Goal: Information Seeking & Learning: Compare options

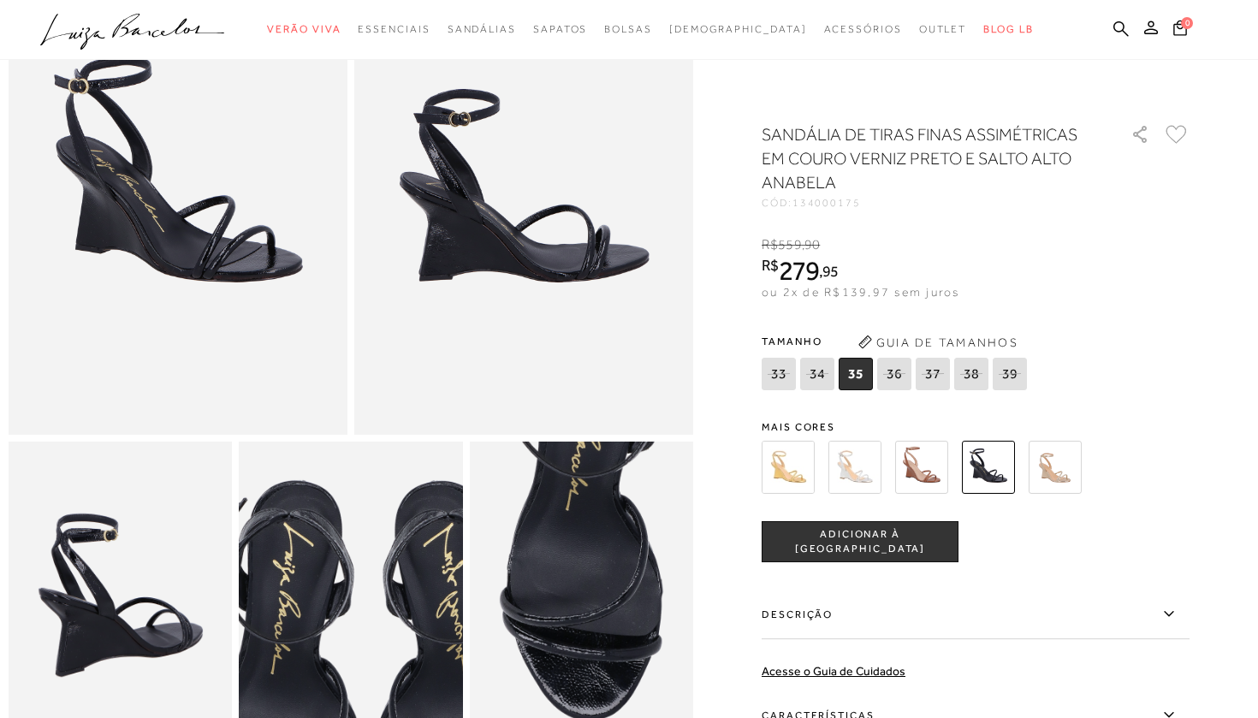
scroll to position [150, 0]
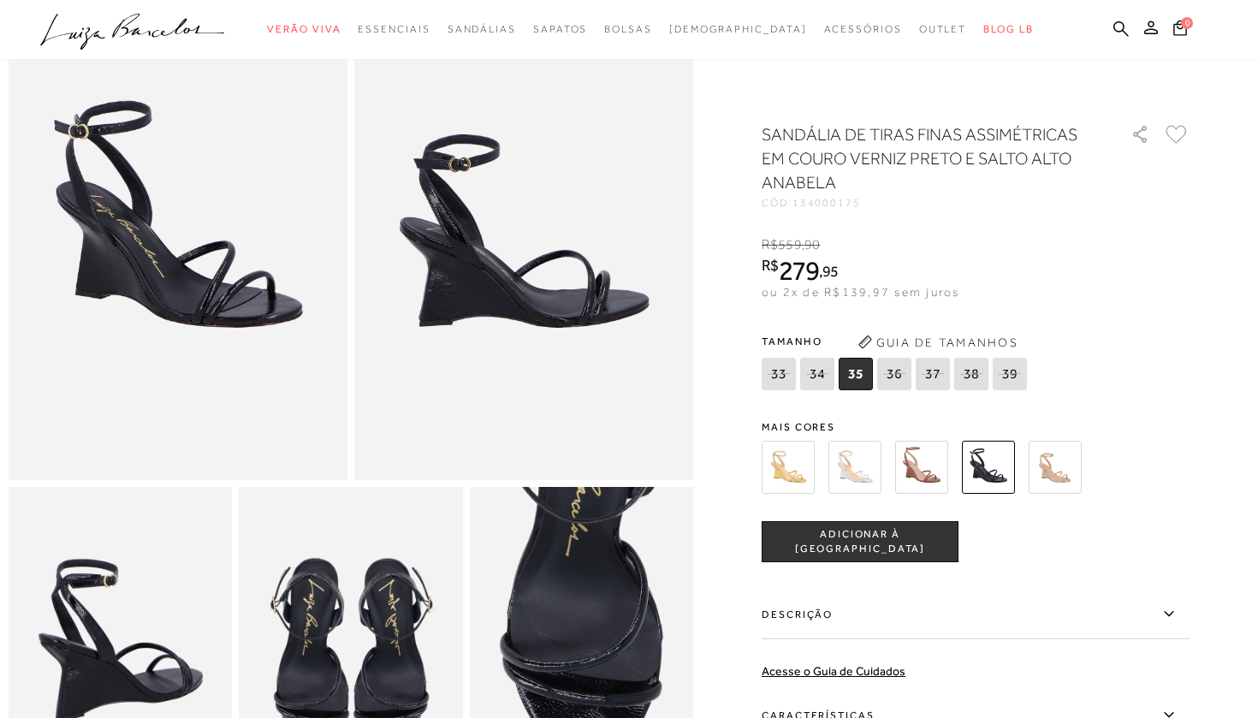
click at [625, 481] on img at bounding box center [1055, 467] width 53 height 53
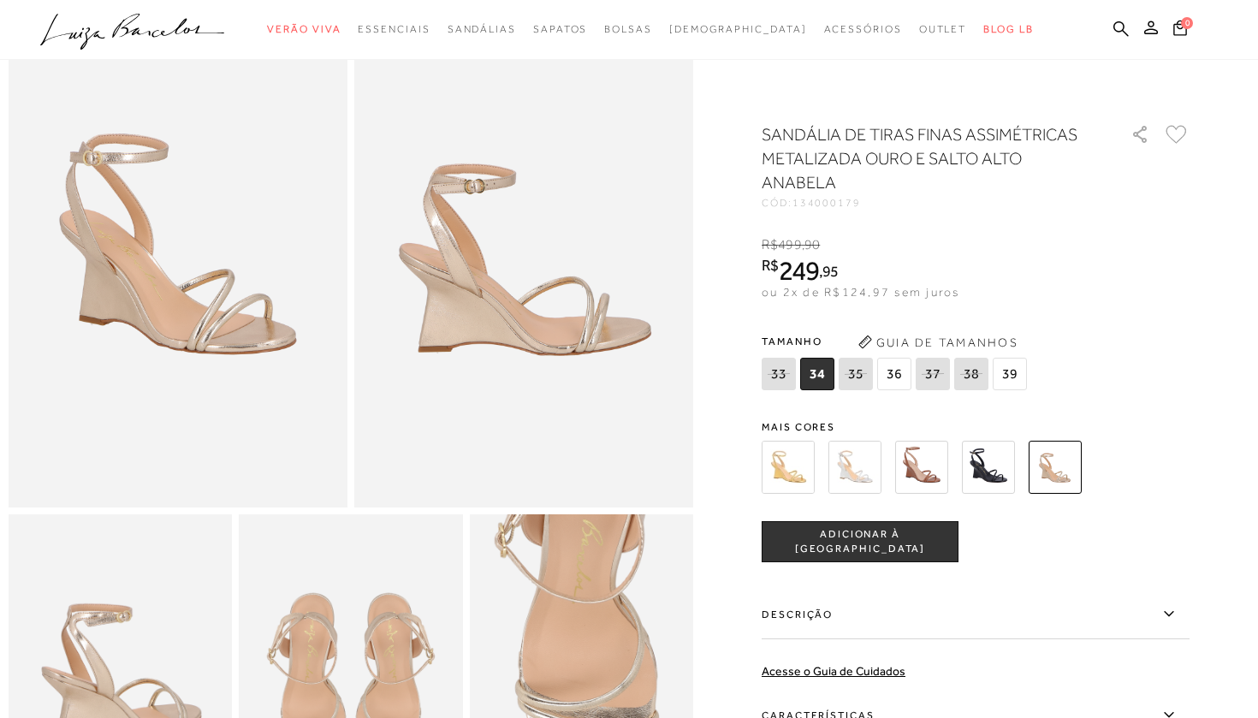
scroll to position [243, 0]
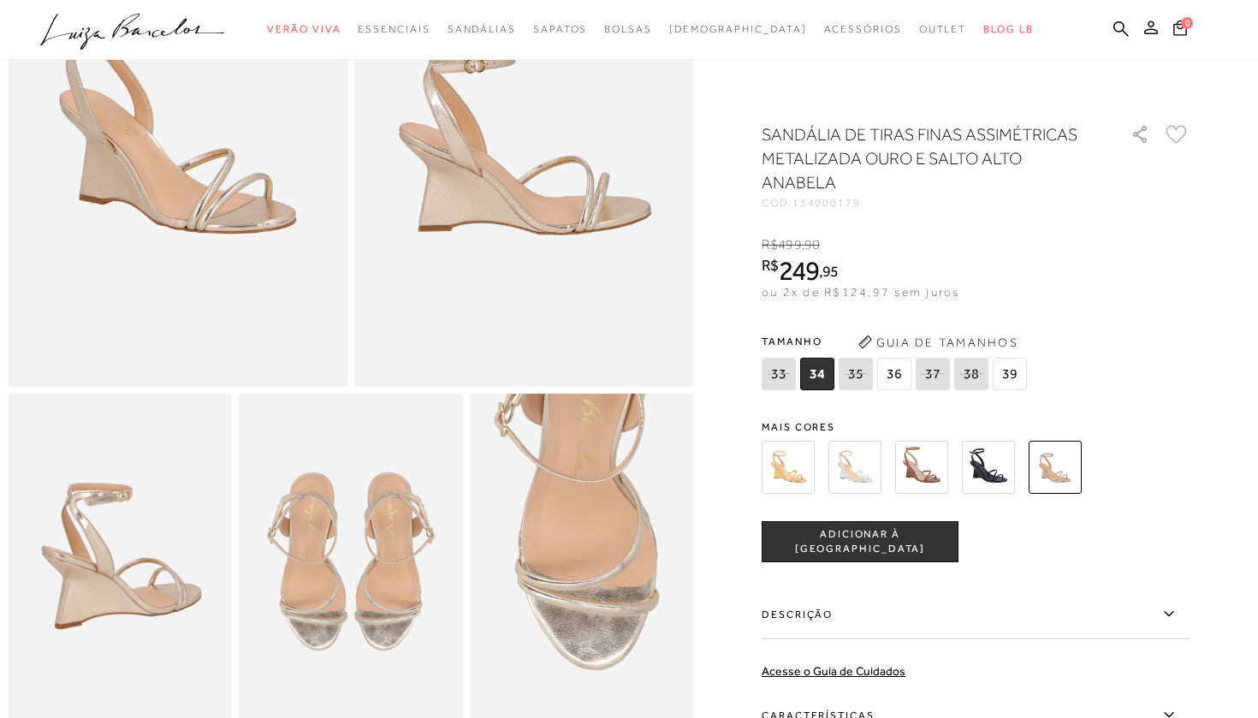
click at [852, 459] on img at bounding box center [855, 467] width 53 height 53
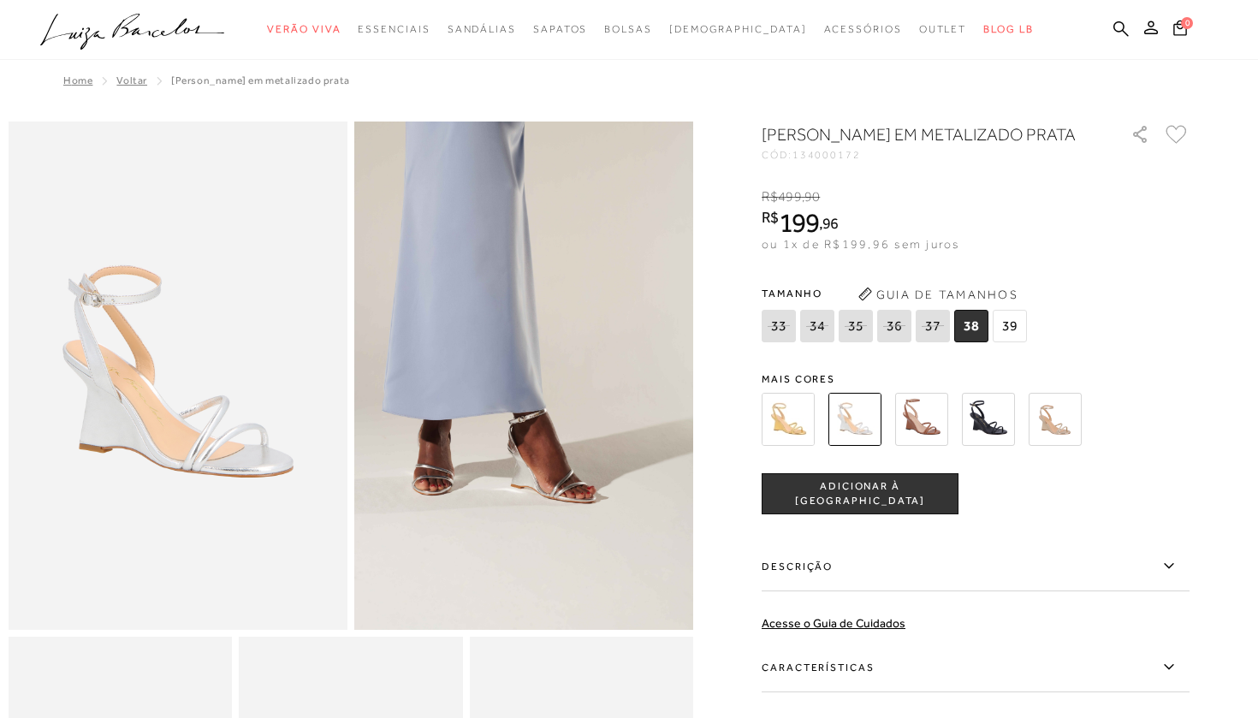
click at [789, 446] on img at bounding box center [788, 419] width 53 height 53
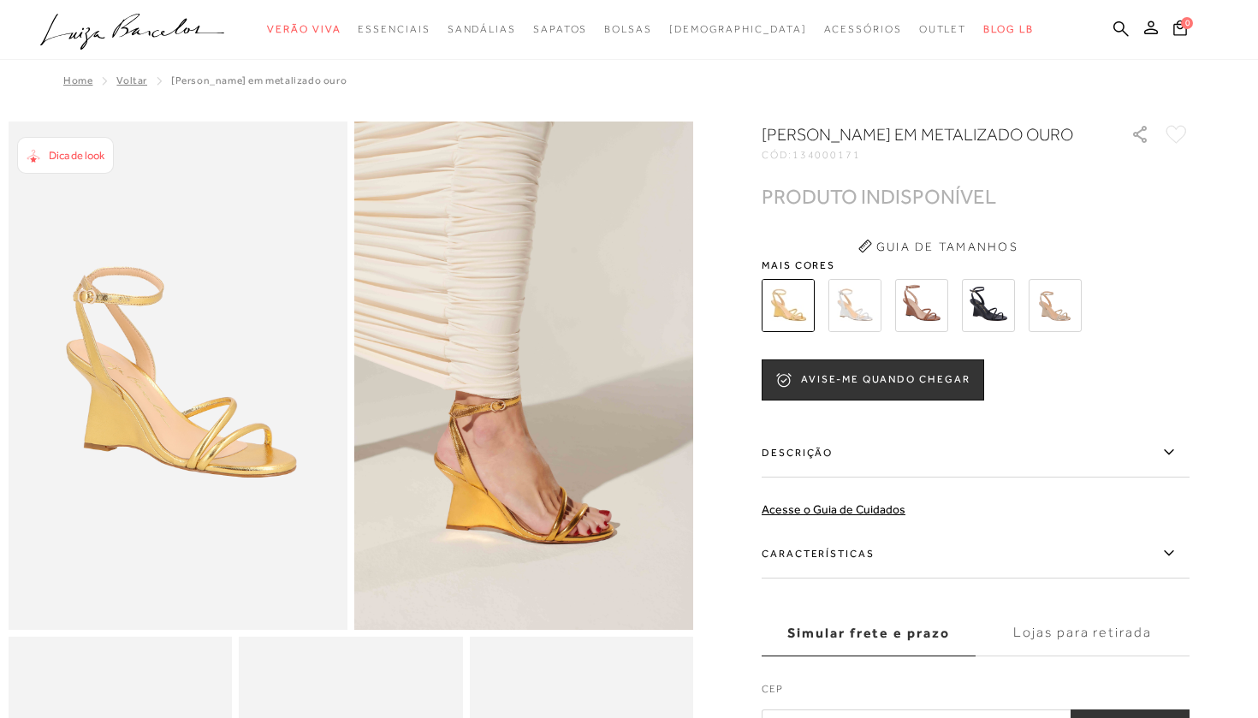
click at [926, 332] on img at bounding box center [921, 305] width 53 height 53
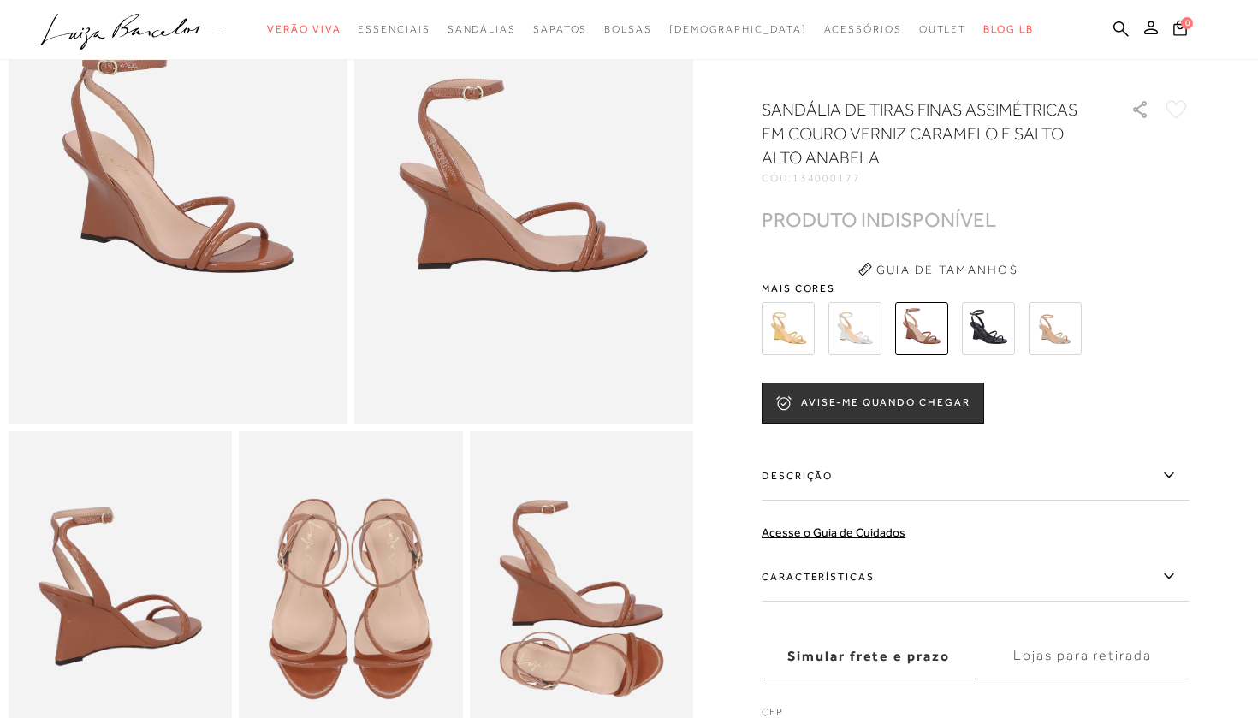
scroll to position [204, 0]
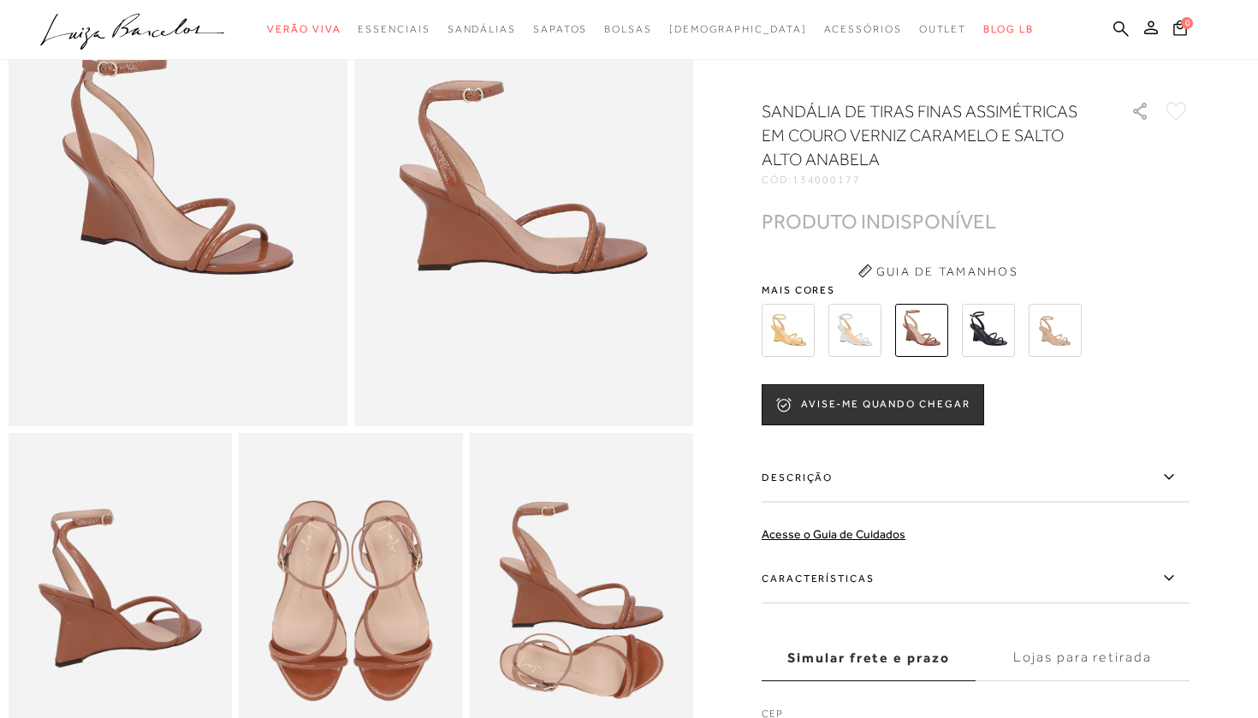
click at [1049, 341] on img at bounding box center [1055, 330] width 53 height 53
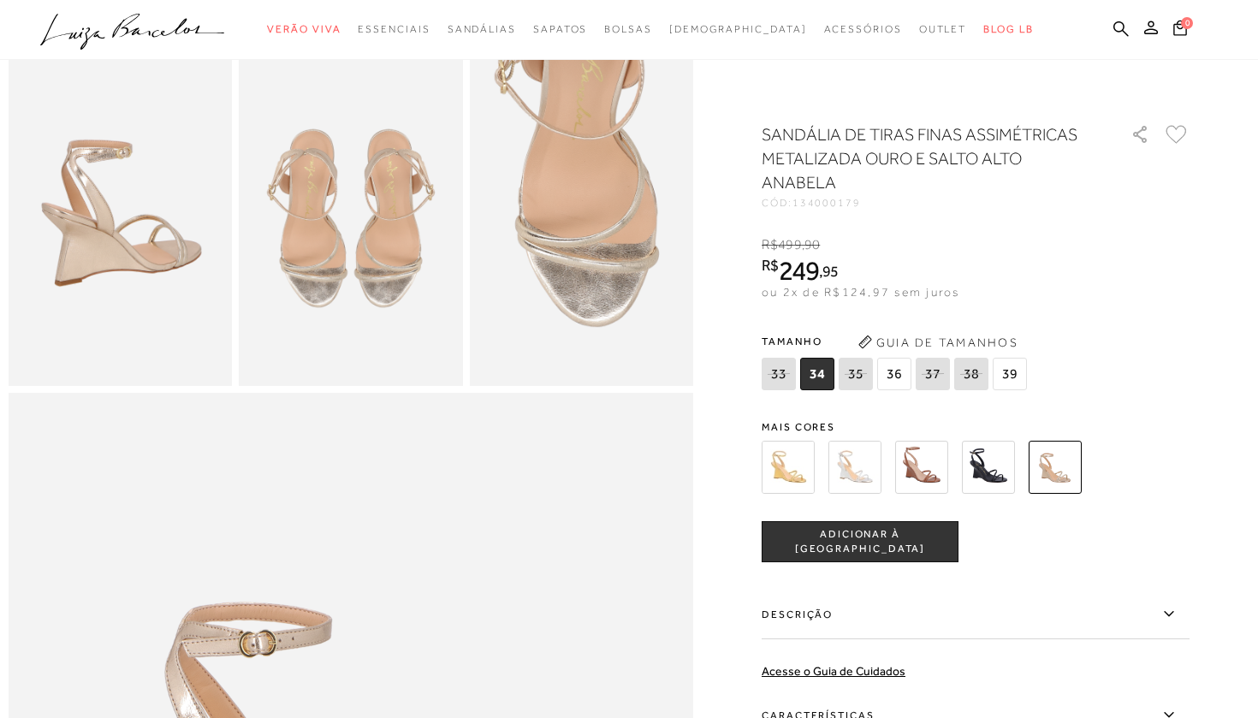
scroll to position [501, 0]
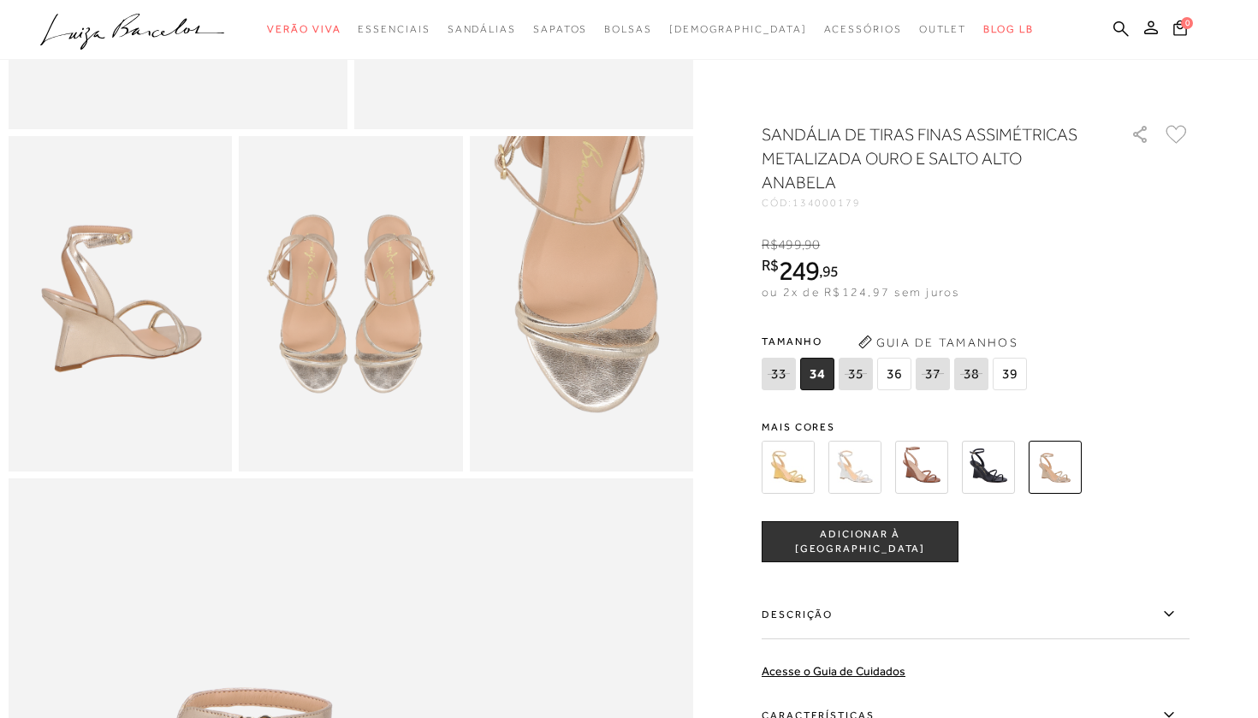
click at [983, 474] on img at bounding box center [988, 467] width 53 height 53
